Goal: Task Accomplishment & Management: Manage account settings

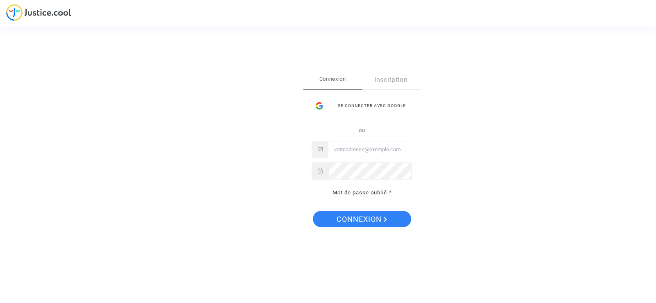
type input "[EMAIL_ADDRESS][DOMAIN_NAME]"
click at [359, 222] on span "Connexion" at bounding box center [362, 219] width 50 height 17
